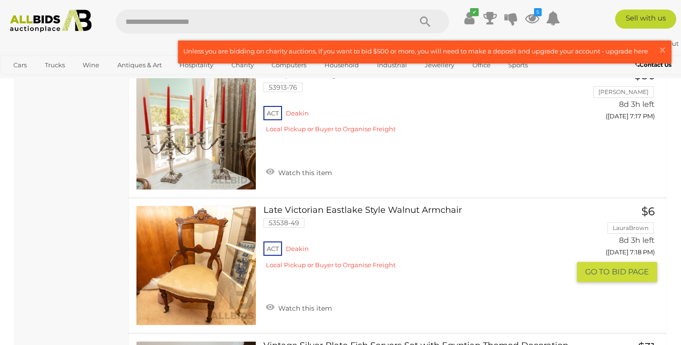
scroll to position [5429, 0]
click at [311, 300] on link "Watch this item" at bounding box center [299, 307] width 71 height 14
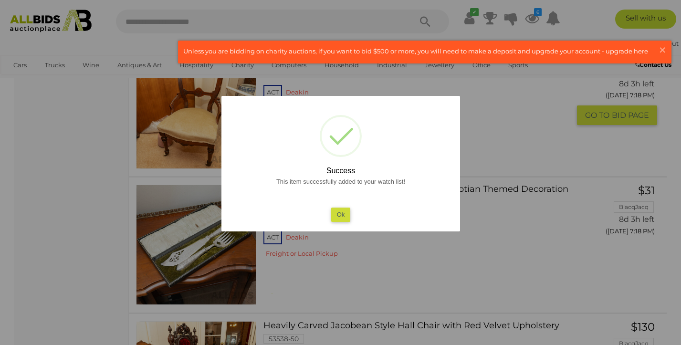
scroll to position [5547, 0]
click at [343, 219] on button "Ok" at bounding box center [341, 215] width 20 height 14
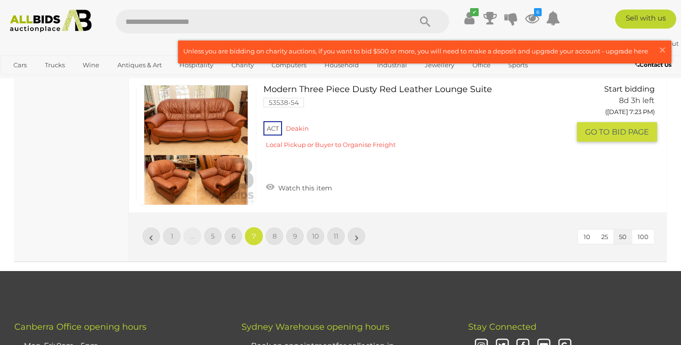
scroll to position [6929, 0]
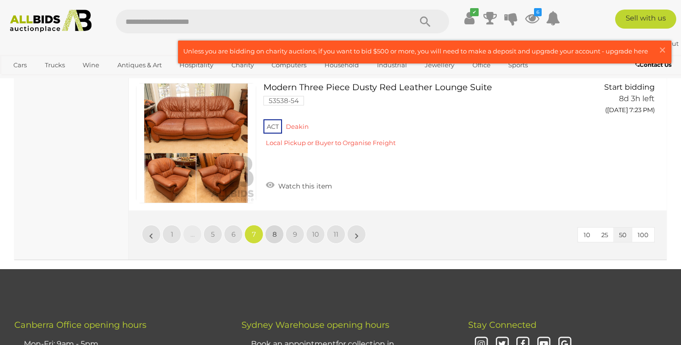
click at [274, 230] on span "8" at bounding box center [275, 234] width 4 height 9
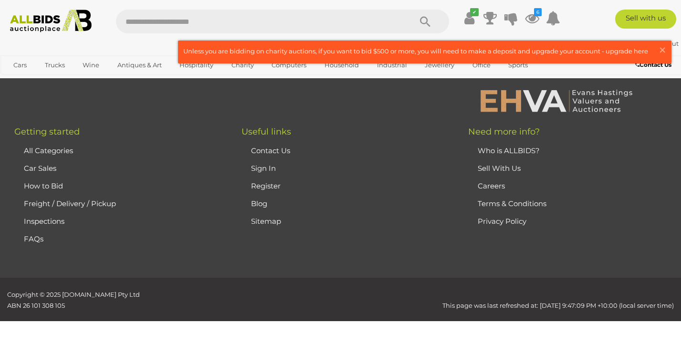
scroll to position [127, 0]
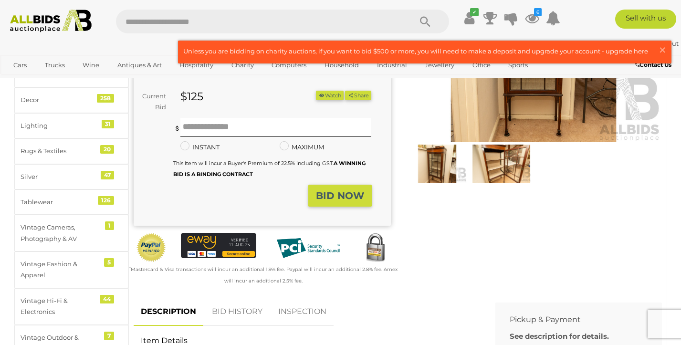
scroll to position [142, 0]
click at [334, 95] on button "Watch" at bounding box center [330, 96] width 28 height 10
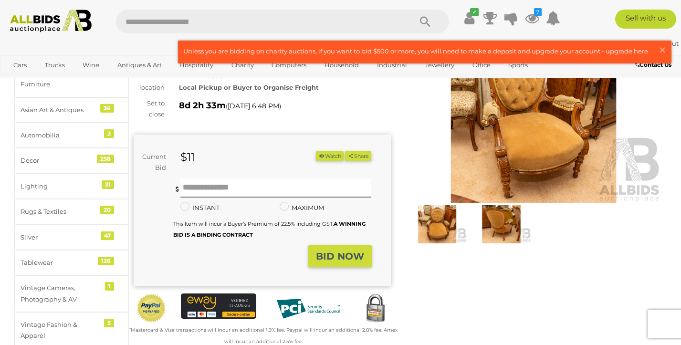
scroll to position [81, 0]
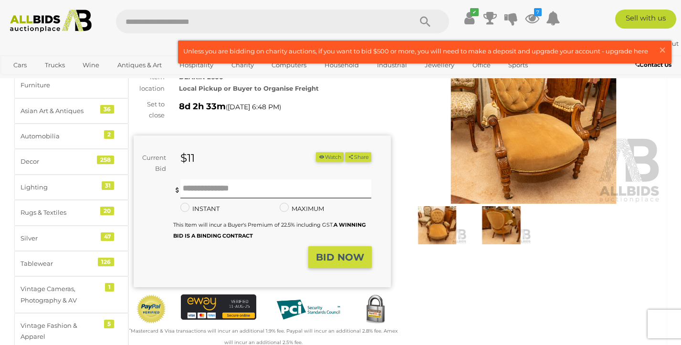
click at [509, 122] on img at bounding box center [533, 121] width 257 height 166
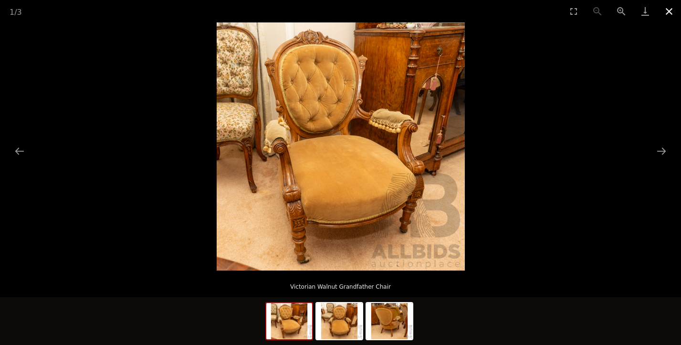
click at [670, 9] on button "Close gallery" at bounding box center [670, 11] width 24 height 22
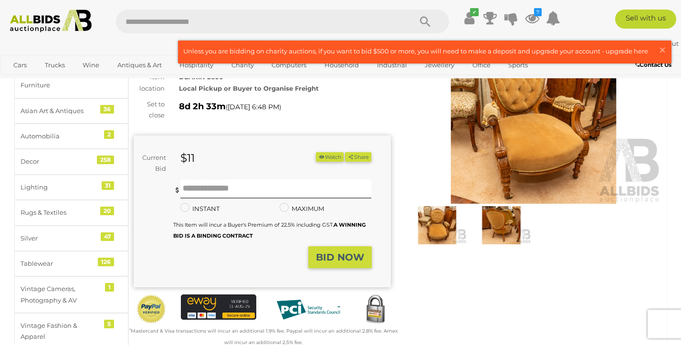
click at [335, 156] on button "Watch" at bounding box center [330, 157] width 28 height 10
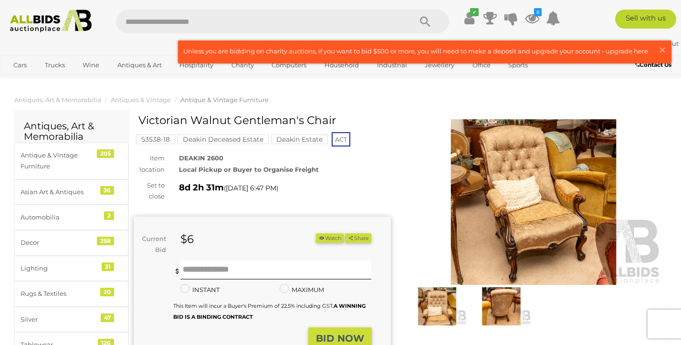
click at [516, 147] on img at bounding box center [533, 202] width 257 height 166
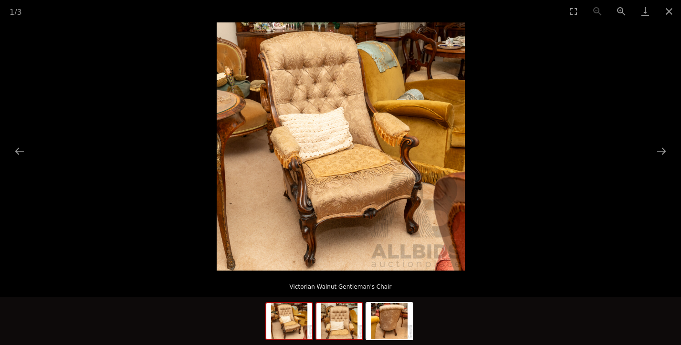
click at [342, 319] on img at bounding box center [340, 321] width 46 height 36
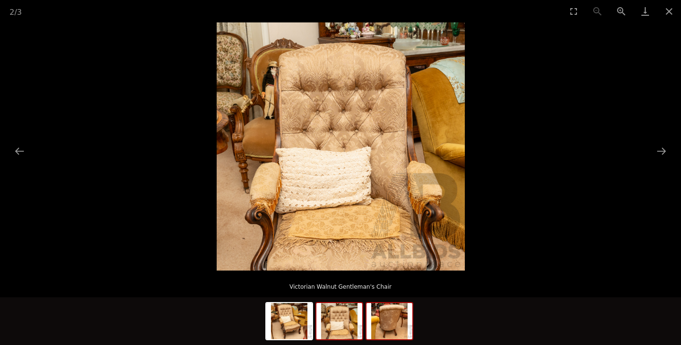
click at [392, 319] on img at bounding box center [390, 321] width 46 height 36
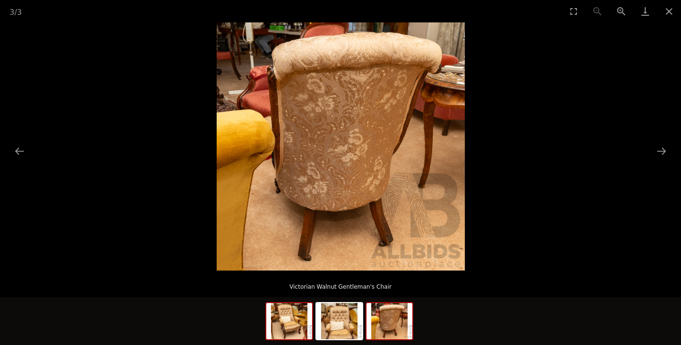
click at [291, 332] on img at bounding box center [289, 321] width 46 height 36
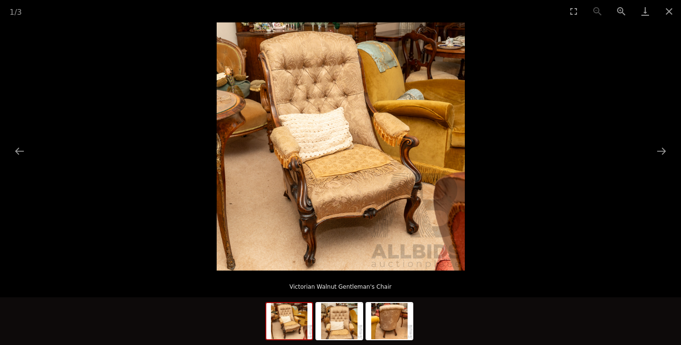
scroll to position [119, 0]
click at [522, 87] on picture at bounding box center [340, 146] width 681 height 248
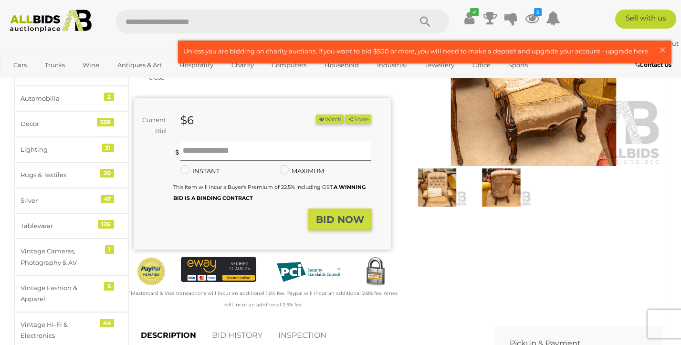
scroll to position [0, 0]
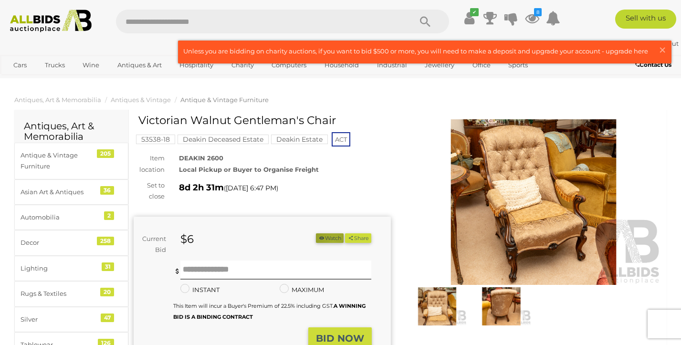
click at [329, 239] on button "Watch" at bounding box center [330, 238] width 28 height 10
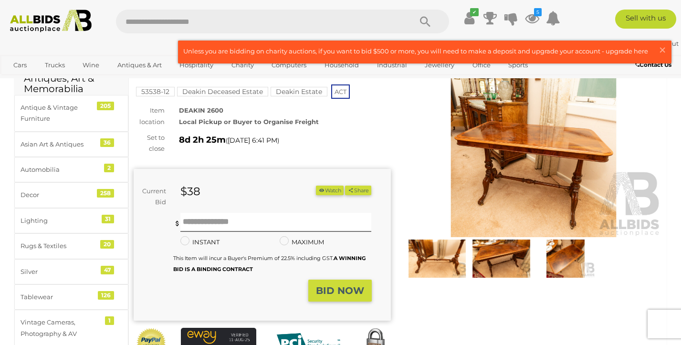
scroll to position [45, 0]
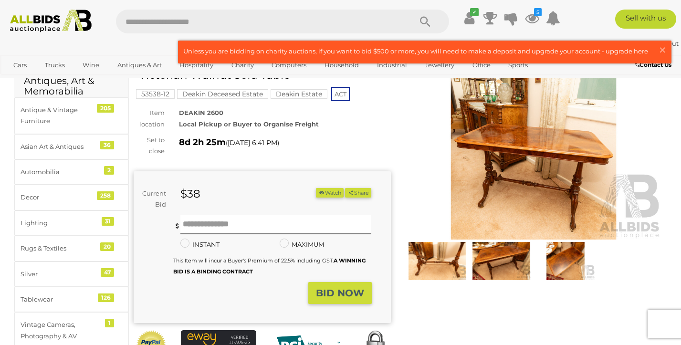
click at [512, 156] on img at bounding box center [533, 157] width 257 height 166
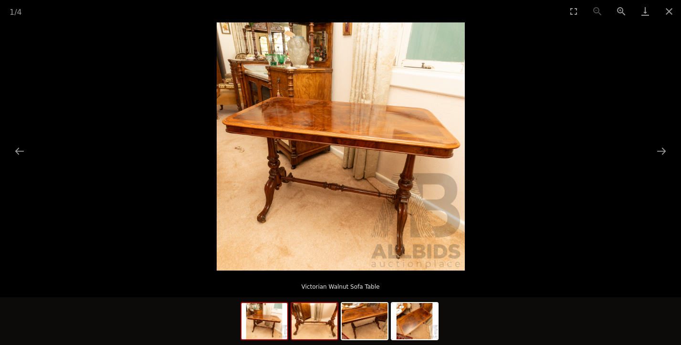
click at [330, 322] on img at bounding box center [315, 321] width 46 height 36
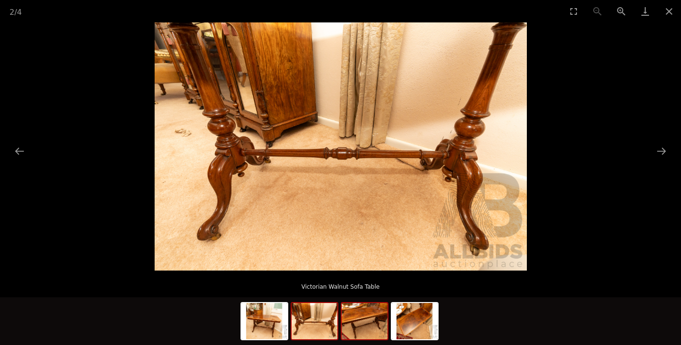
click at [373, 318] on img at bounding box center [365, 321] width 46 height 36
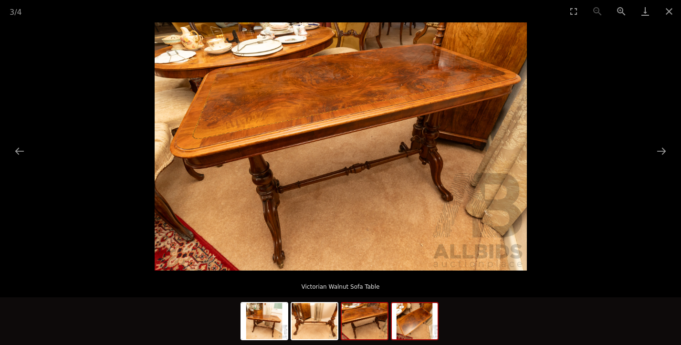
click at [416, 317] on img at bounding box center [415, 321] width 46 height 36
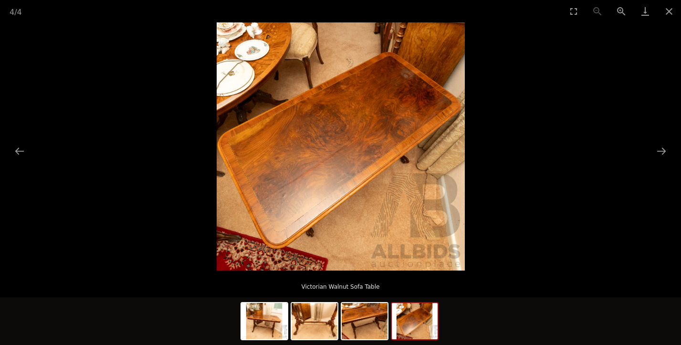
click at [607, 114] on picture at bounding box center [340, 146] width 681 height 248
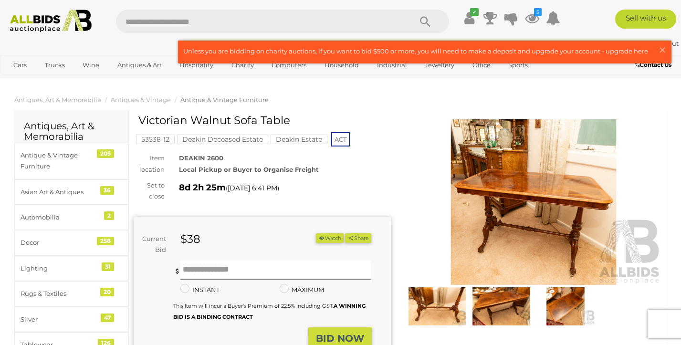
click at [325, 237] on button "Watch" at bounding box center [330, 238] width 28 height 10
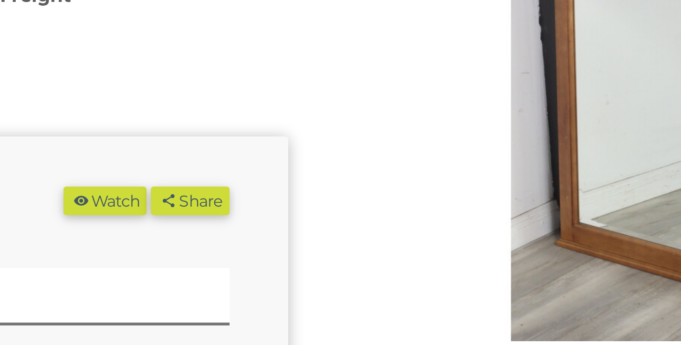
scroll to position [20, 0]
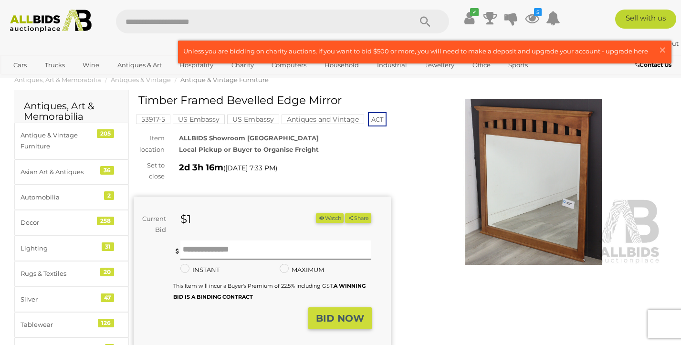
click at [325, 218] on button "Watch" at bounding box center [330, 218] width 28 height 10
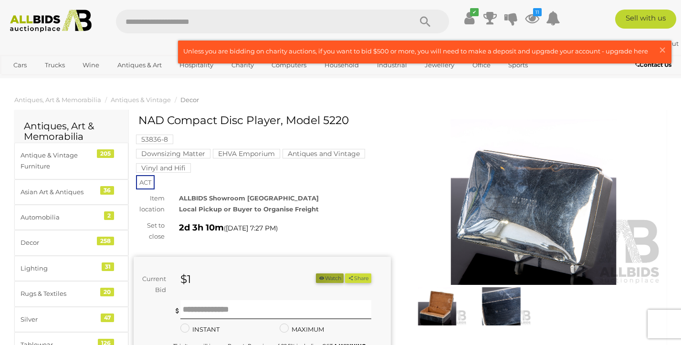
click at [331, 278] on button "Watch" at bounding box center [330, 279] width 28 height 10
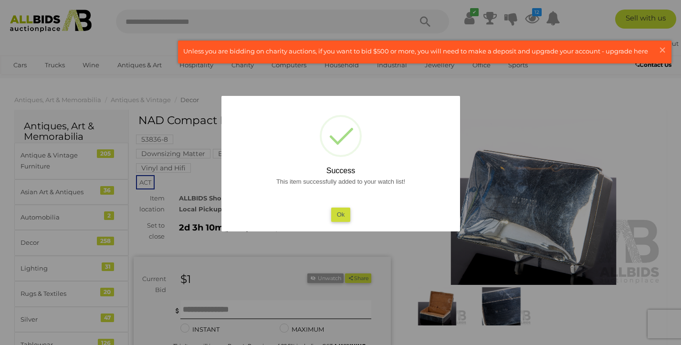
click at [342, 216] on button "Ok" at bounding box center [341, 215] width 20 height 14
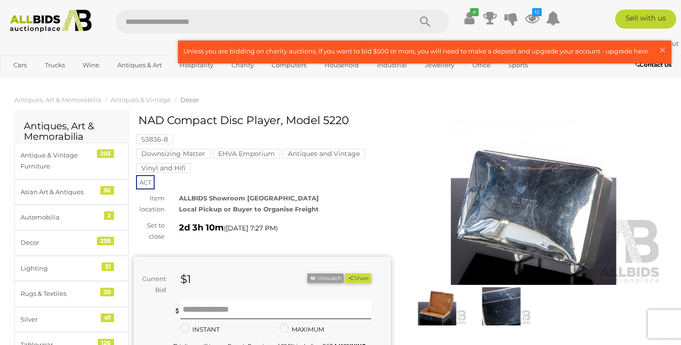
click at [436, 302] on img at bounding box center [438, 306] width 60 height 38
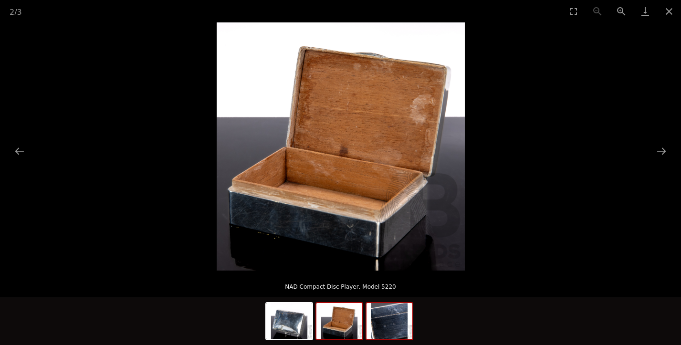
click at [370, 318] on img at bounding box center [390, 321] width 46 height 36
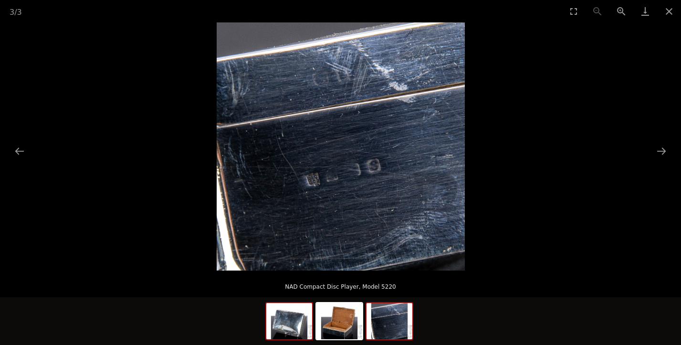
click at [290, 332] on img at bounding box center [289, 321] width 46 height 36
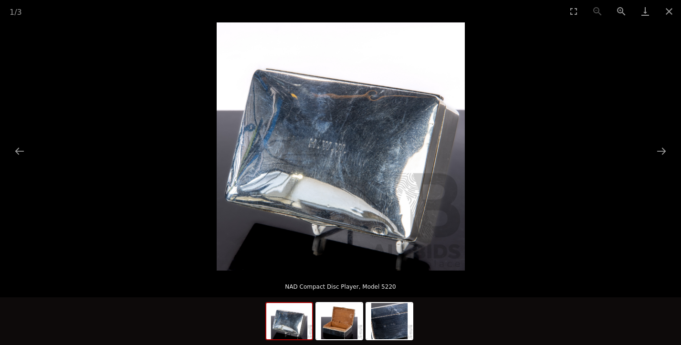
scroll to position [74, 0]
click at [347, 324] on img at bounding box center [340, 321] width 46 height 36
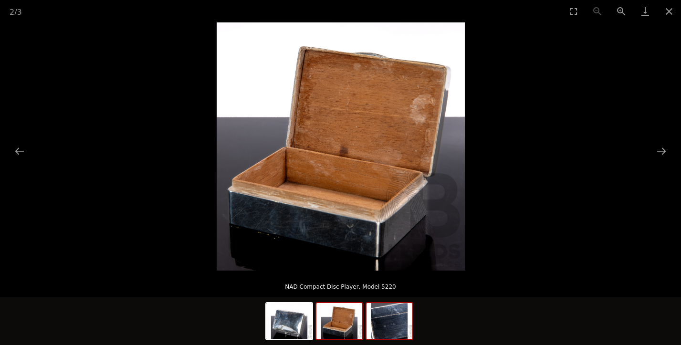
click at [393, 327] on img at bounding box center [390, 321] width 46 height 36
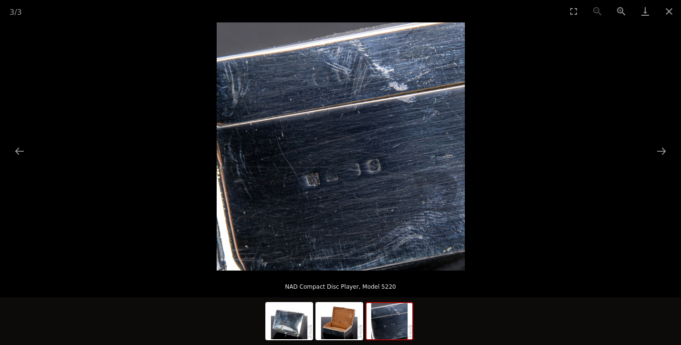
click at [562, 59] on picture at bounding box center [340, 146] width 681 height 248
click at [671, 12] on button "Close gallery" at bounding box center [670, 11] width 24 height 22
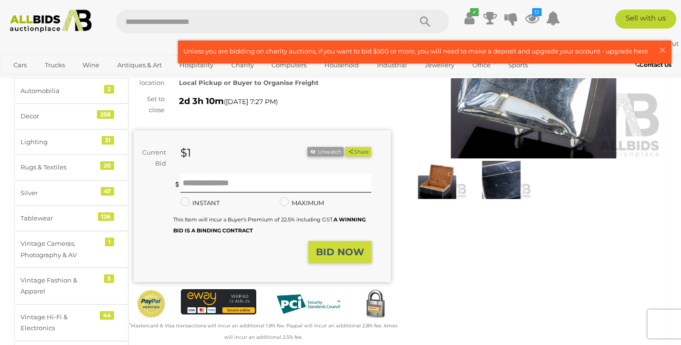
scroll to position [146, 0]
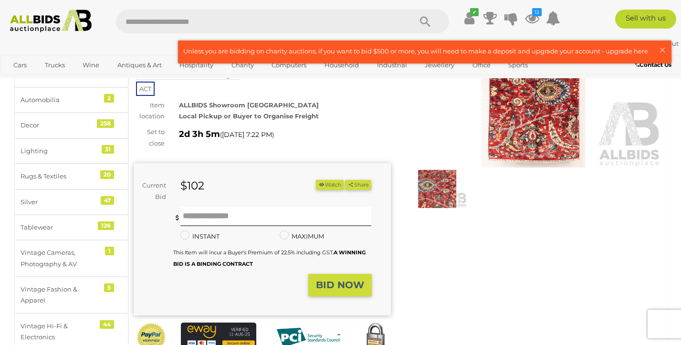
scroll to position [128, 0]
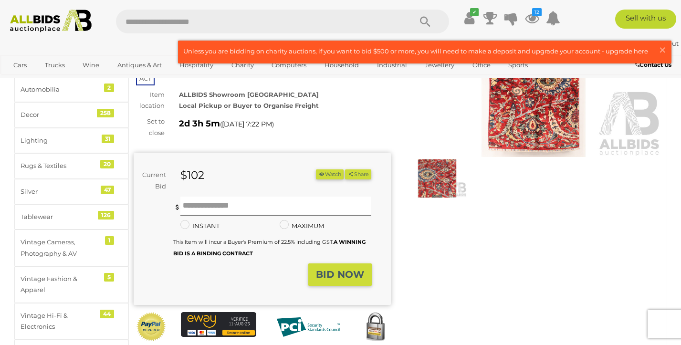
click at [525, 125] on img at bounding box center [533, 74] width 257 height 166
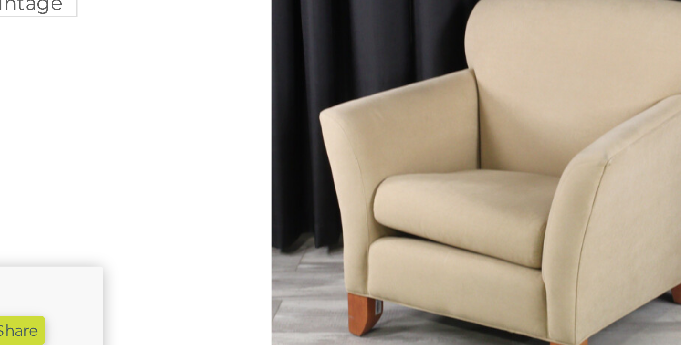
scroll to position [32, 0]
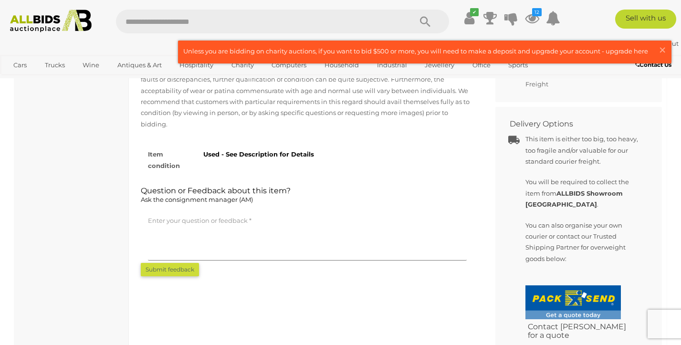
scroll to position [505, 0]
